Goal: Transaction & Acquisition: Purchase product/service

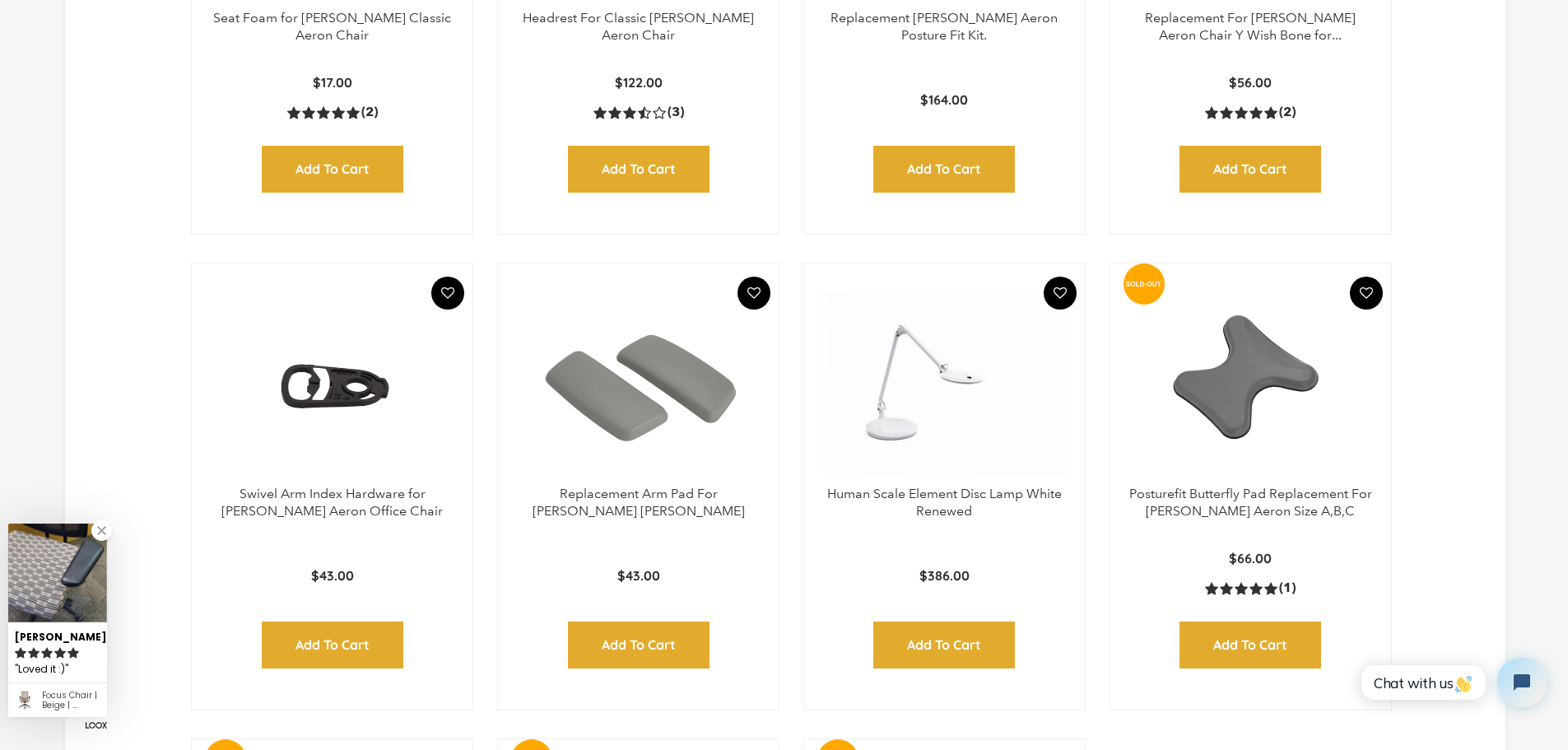
scroll to position [1400, 0]
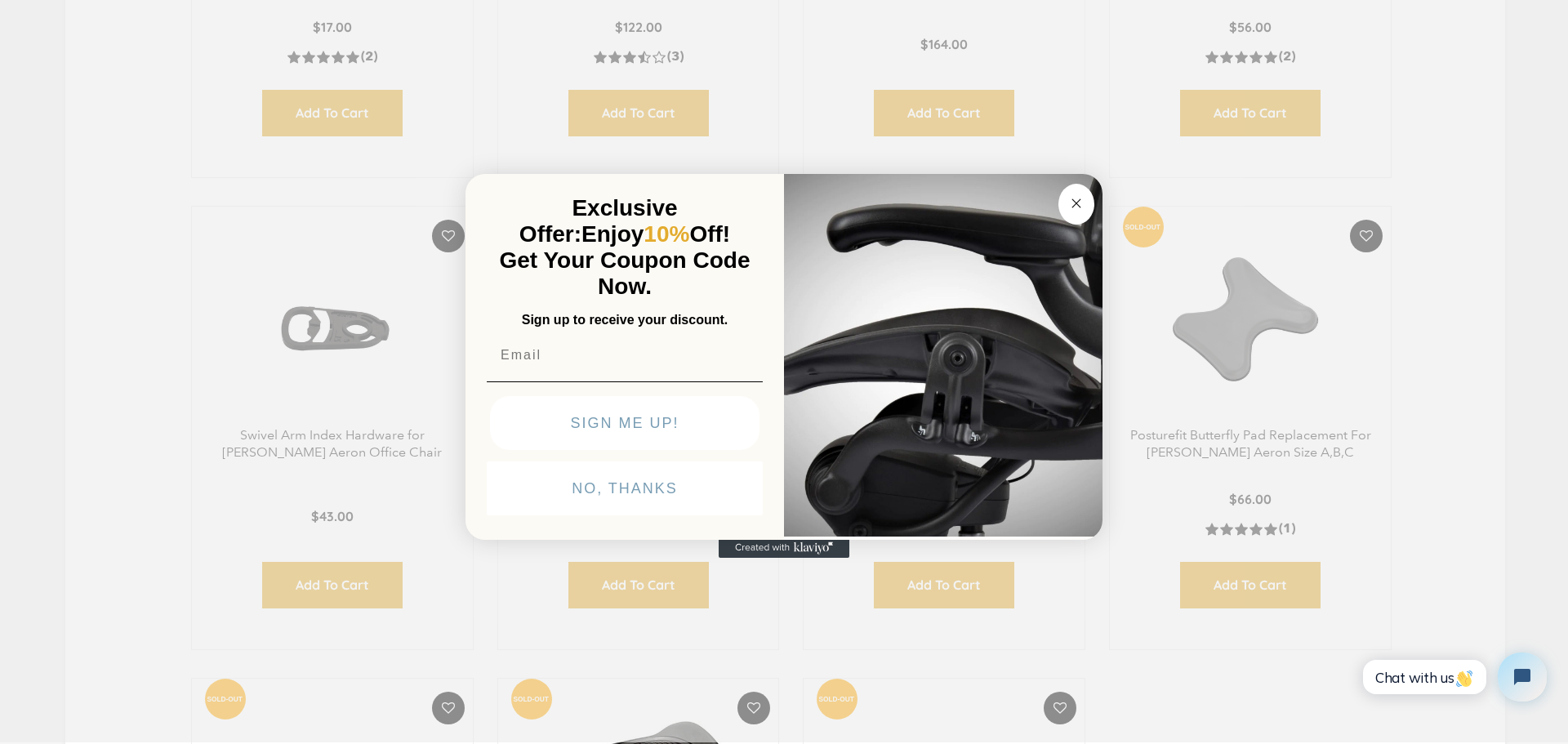
click at [1079, 199] on circle "Close dialog" at bounding box center [1076, 203] width 19 height 19
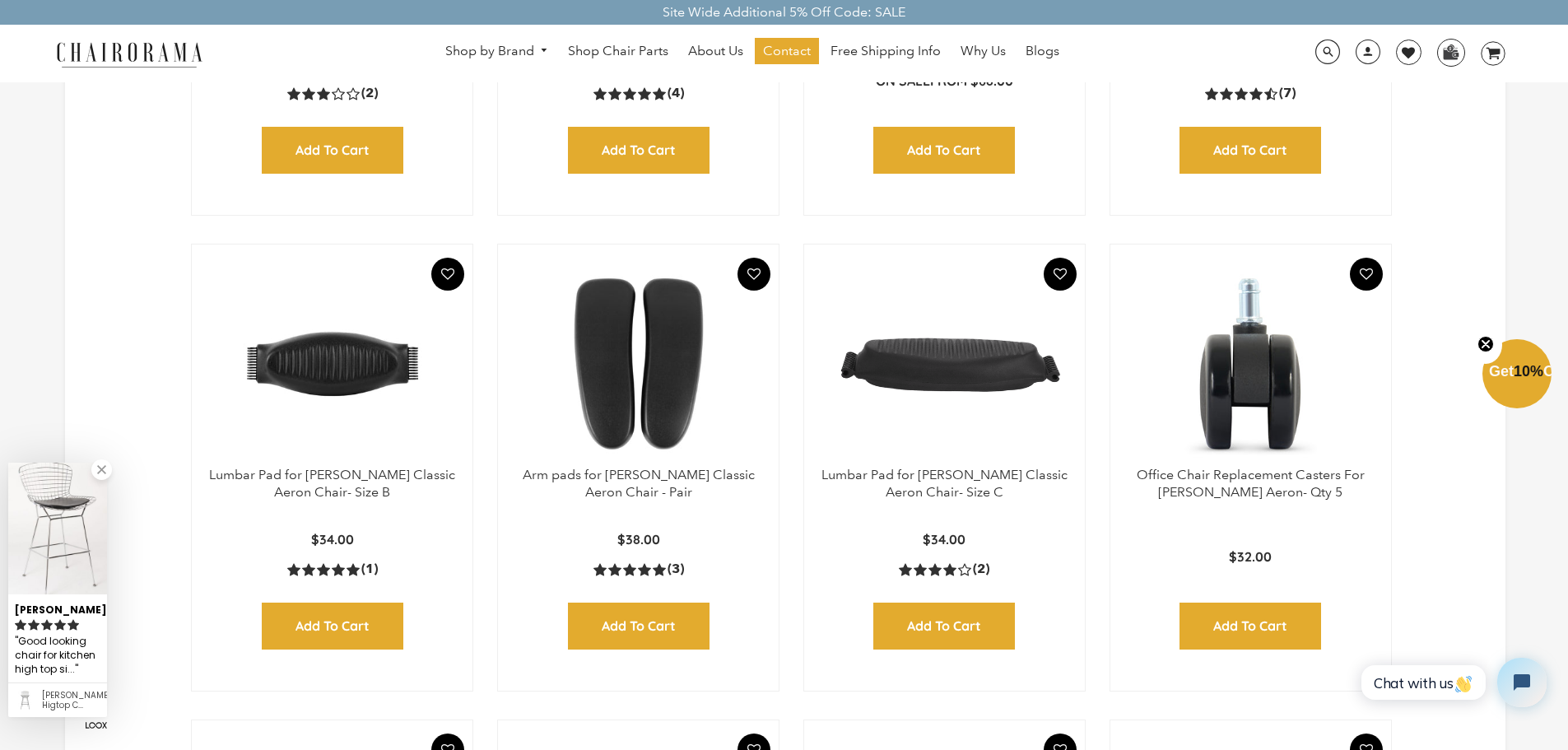
scroll to position [0, 0]
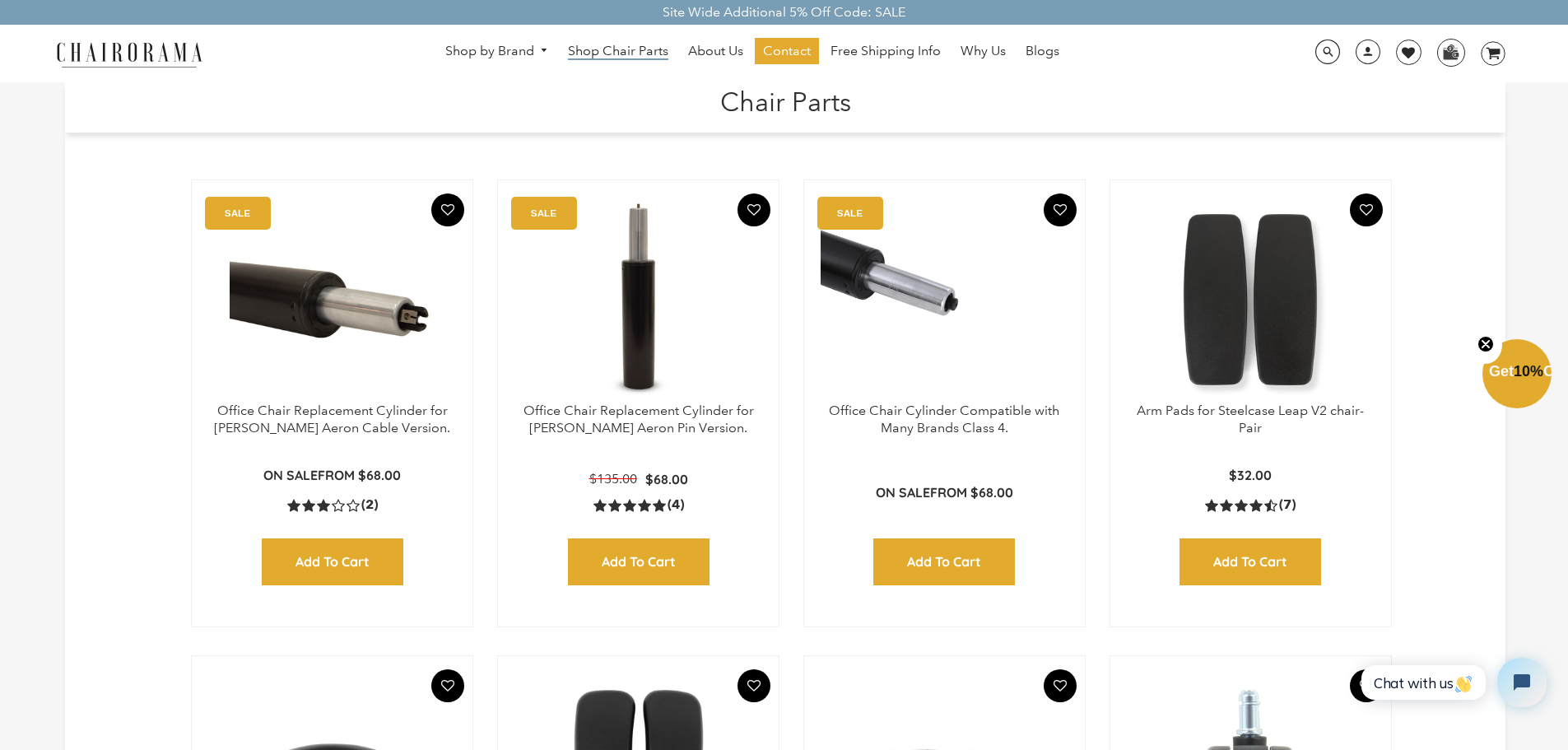
click at [634, 51] on span "Shop Chair Parts" at bounding box center [618, 51] width 100 height 17
click at [1322, 60] on span at bounding box center [1328, 52] width 25 height 25
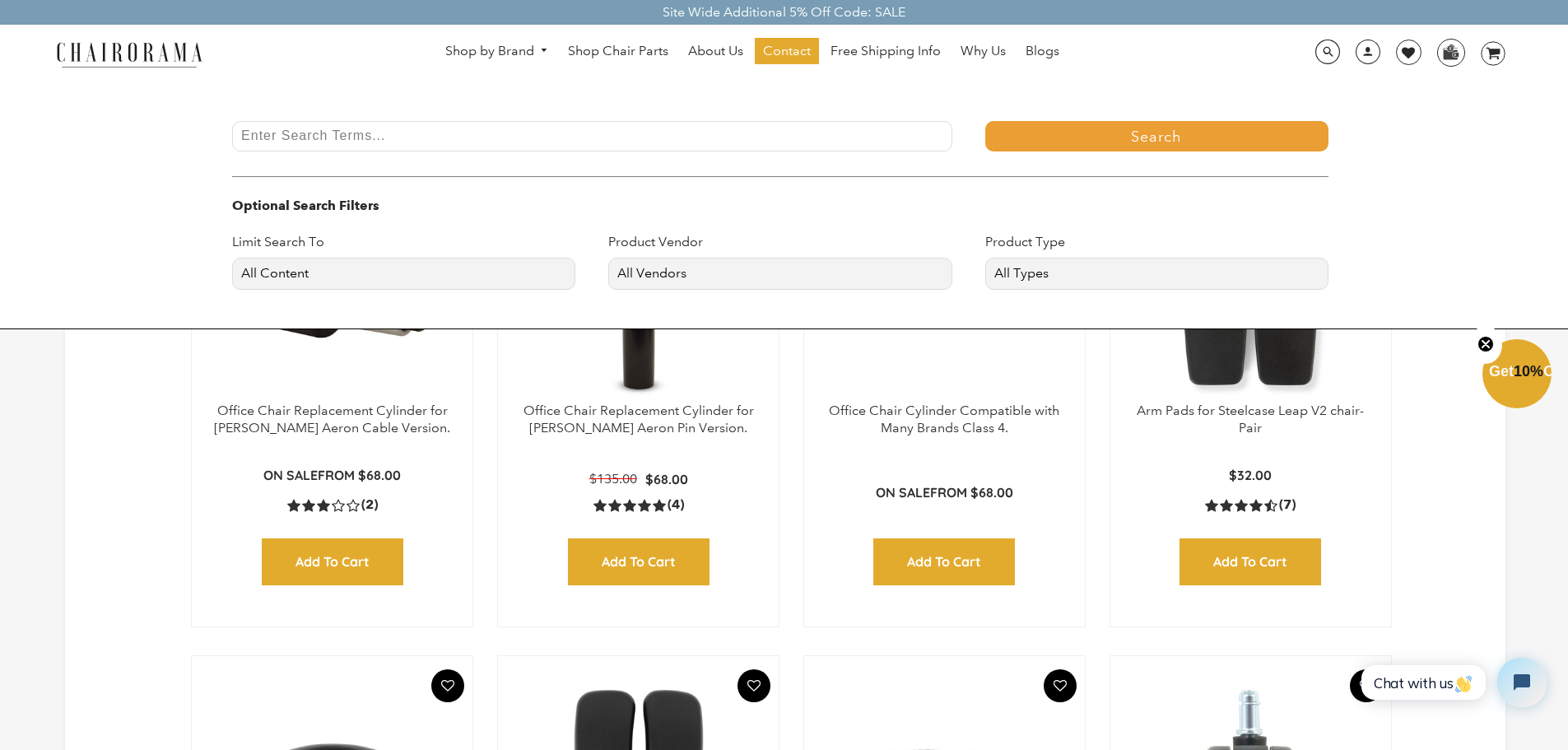
drag, startPoint x: 395, startPoint y: 144, endPoint x: 371, endPoint y: 98, distance: 51.9
click at [395, 144] on input "Enter Search Terms..." at bounding box center [592, 136] width 720 height 30
type input "steelcase series 1"
click at [986, 121] on button "Search" at bounding box center [1157, 136] width 343 height 30
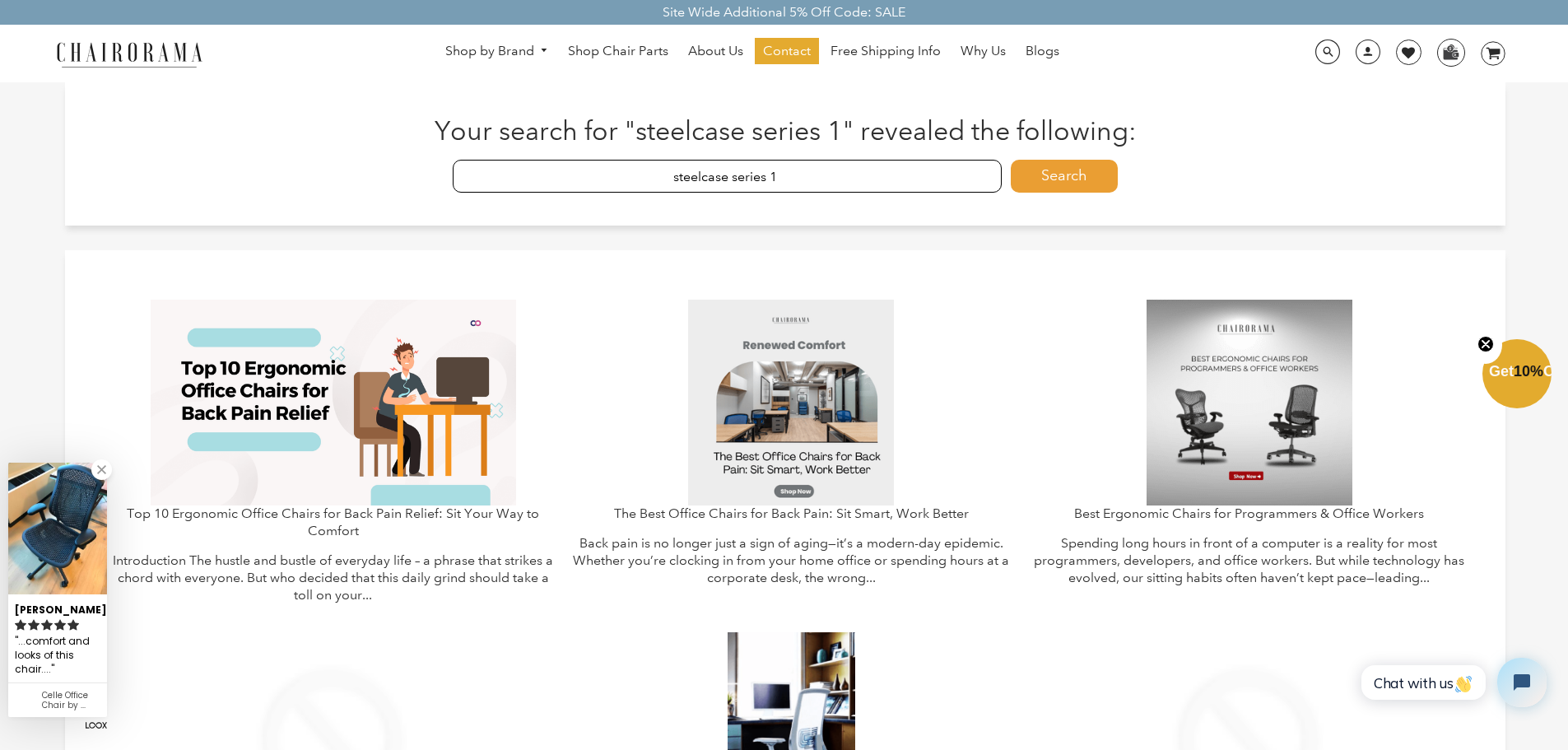
click at [817, 174] on input "steelcase series 1" at bounding box center [728, 176] width 550 height 33
type input "s"
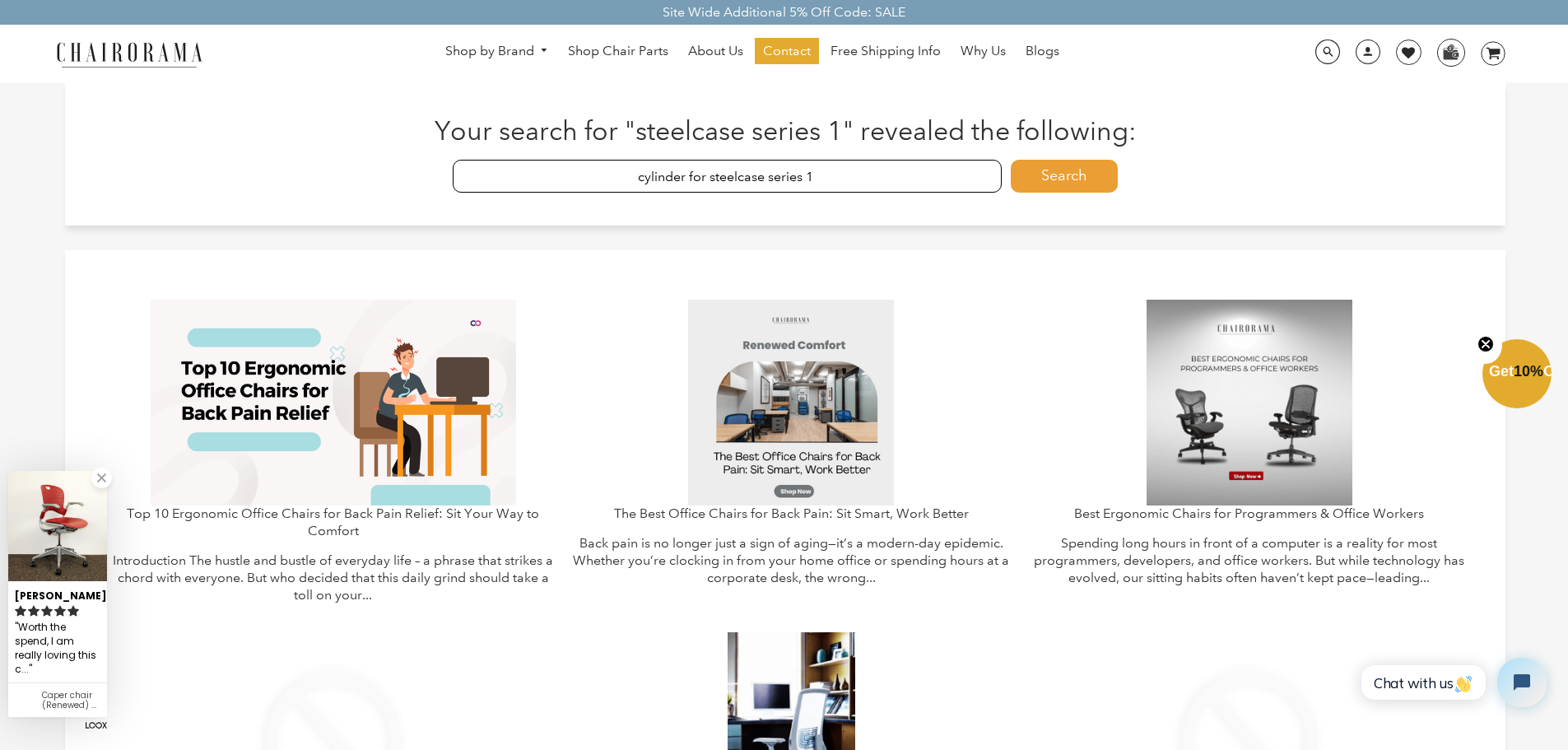
type input "cylinder for steelcase series 1"
click at [1011, 159] on button "Search" at bounding box center [1064, 176] width 107 height 33
